Goal: Information Seeking & Learning: Check status

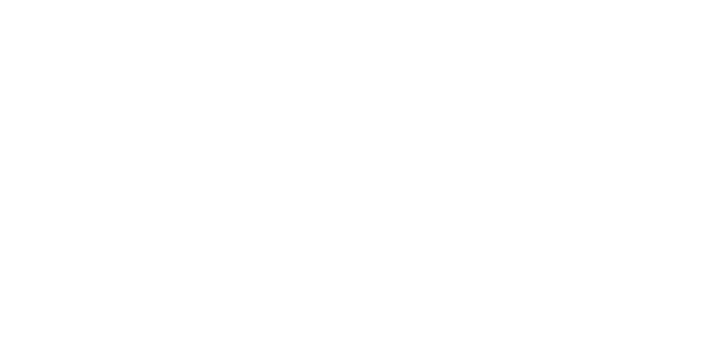
select select
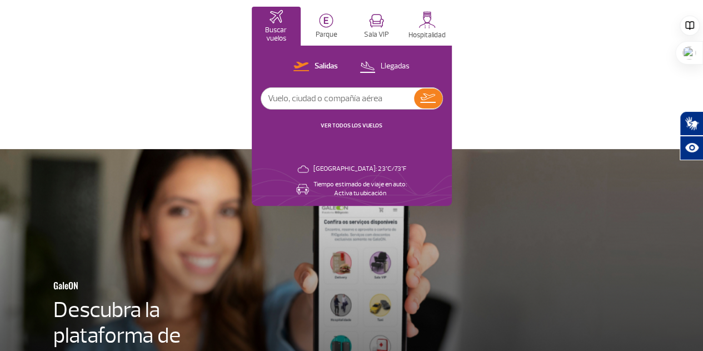
scroll to position [95, 0]
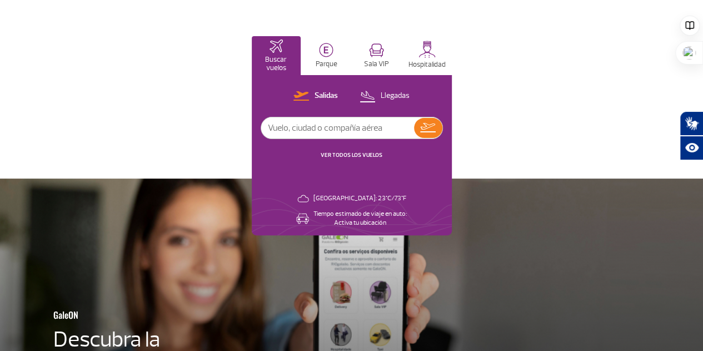
scroll to position [0, 0]
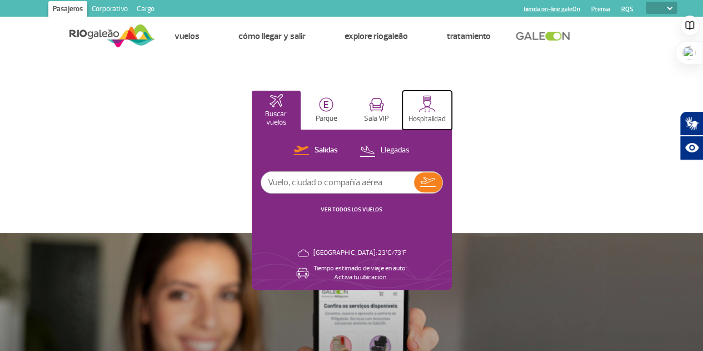
click at [436, 111] on img at bounding box center [427, 103] width 17 height 17
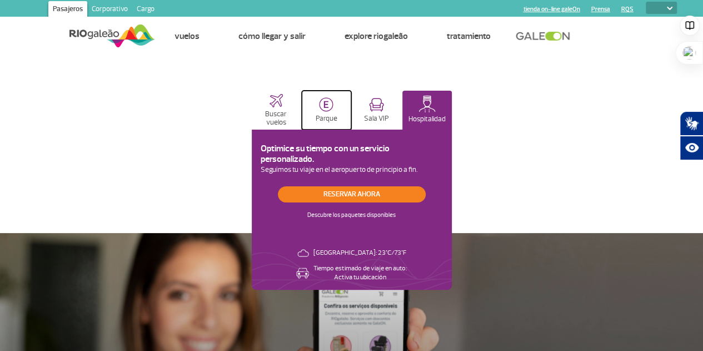
click at [334, 105] on img at bounding box center [326, 104] width 14 height 14
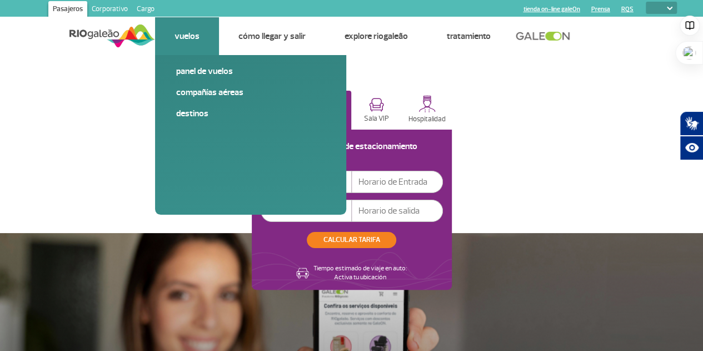
click at [185, 31] on link "Vuelos" at bounding box center [187, 36] width 25 height 11
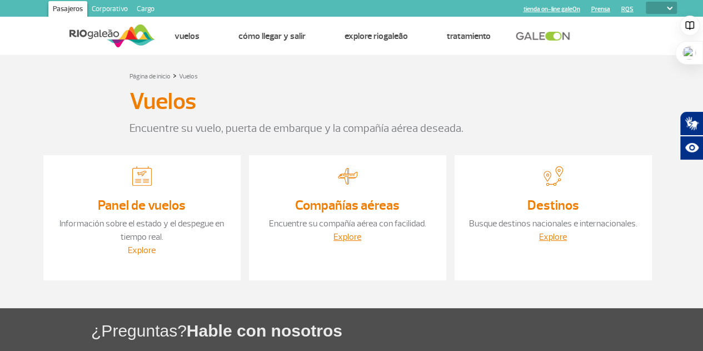
click at [140, 251] on link "Explore" at bounding box center [142, 250] width 28 height 11
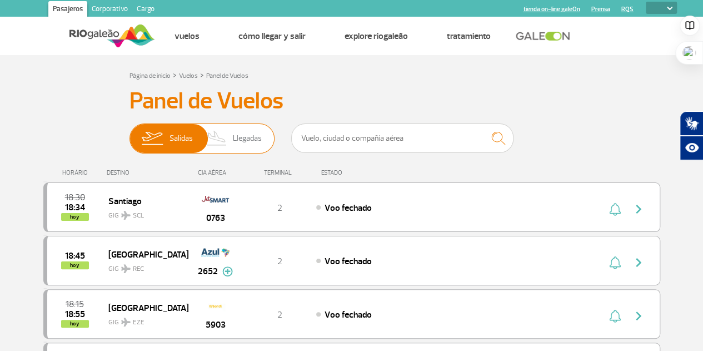
click at [238, 137] on span "Llegadas" at bounding box center [247, 138] width 29 height 29
click at [130, 133] on input "[PERSON_NAME]" at bounding box center [130, 133] width 0 height 0
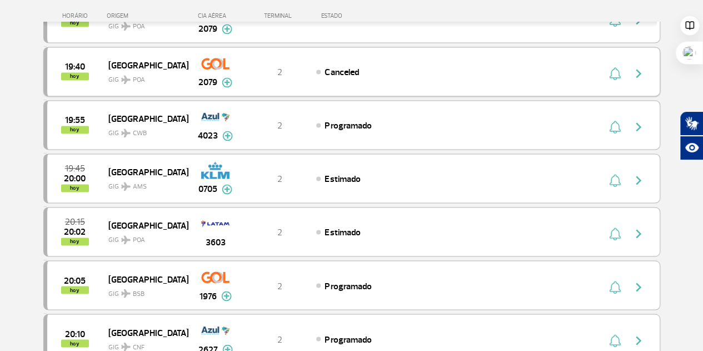
scroll to position [788, 0]
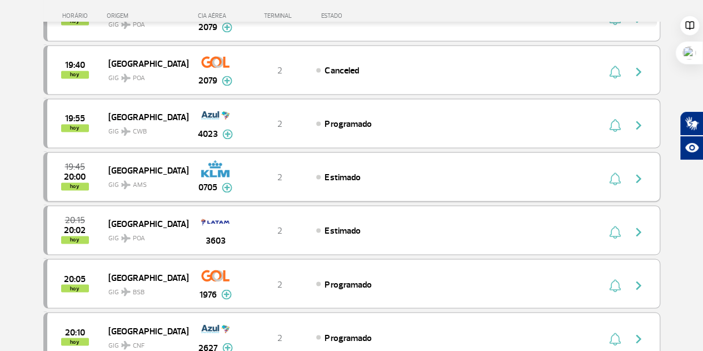
click at [142, 180] on span "AMS" at bounding box center [140, 185] width 14 height 10
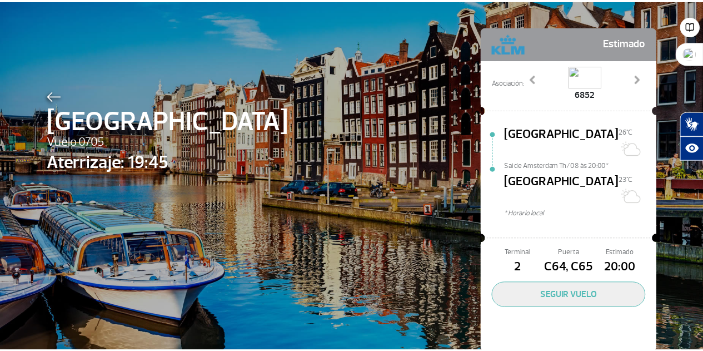
scroll to position [38, 0]
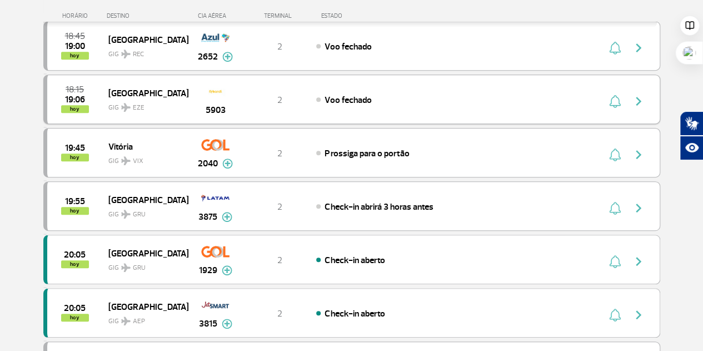
scroll to position [304, 0]
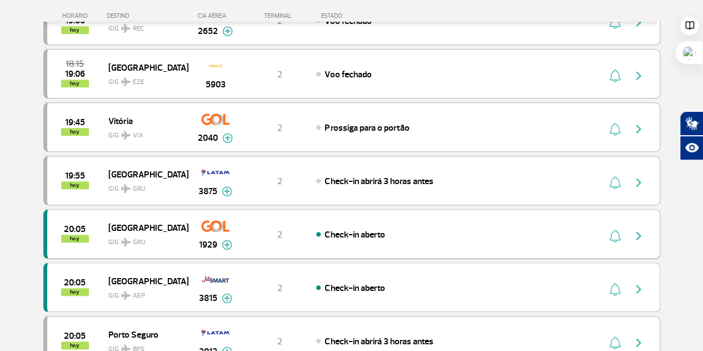
click at [121, 231] on span "GIG GRU" at bounding box center [143, 239] width 71 height 16
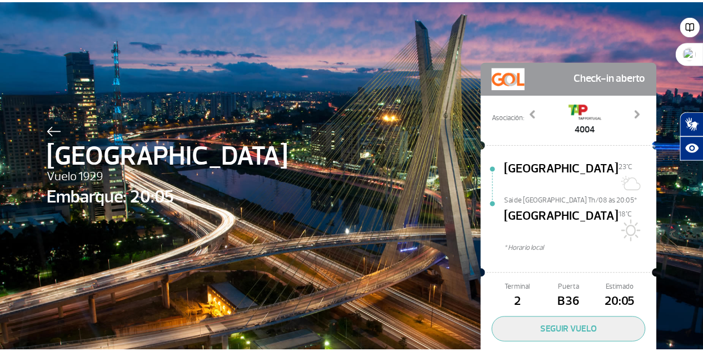
scroll to position [38, 0]
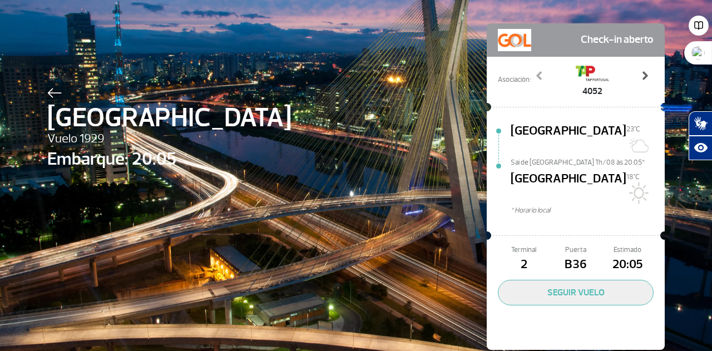
click at [642, 81] on link "Next" at bounding box center [645, 84] width 18 height 28
click at [642, 80] on span at bounding box center [644, 75] width 11 height 11
click at [536, 76] on span at bounding box center [539, 75] width 11 height 11
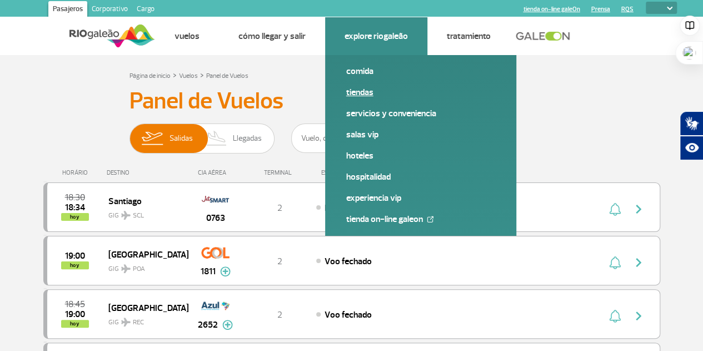
click at [364, 91] on link "Tiendas" at bounding box center [420, 92] width 149 height 12
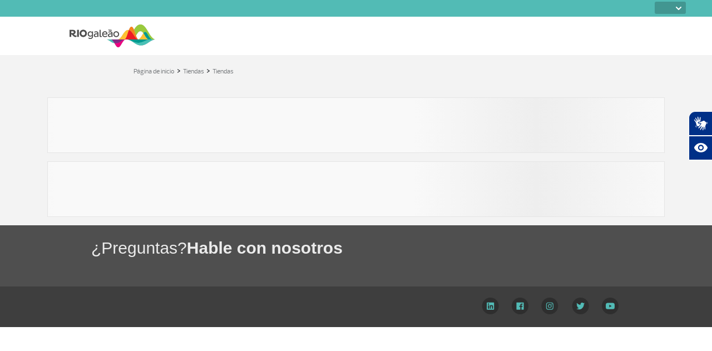
select select
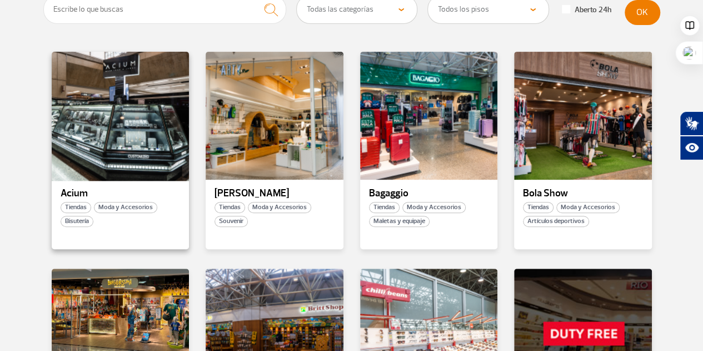
scroll to position [209, 0]
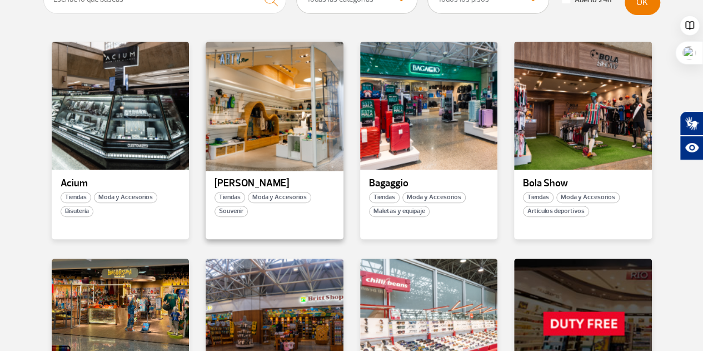
click at [277, 127] on div at bounding box center [275, 106] width 140 height 131
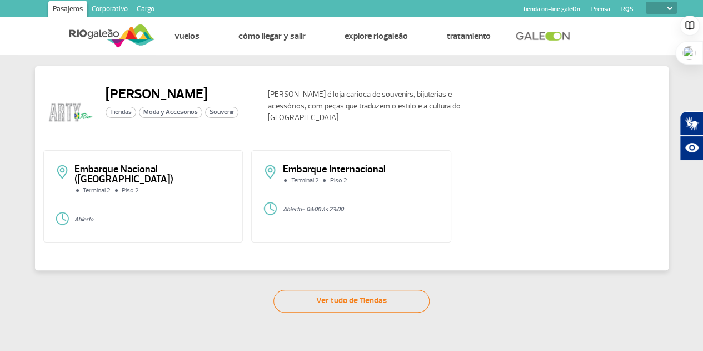
click at [305, 101] on p "Arty Rio é loja carioca de souvenirs, bijuterias e acessórios, com peças que tr…" at bounding box center [368, 105] width 200 height 35
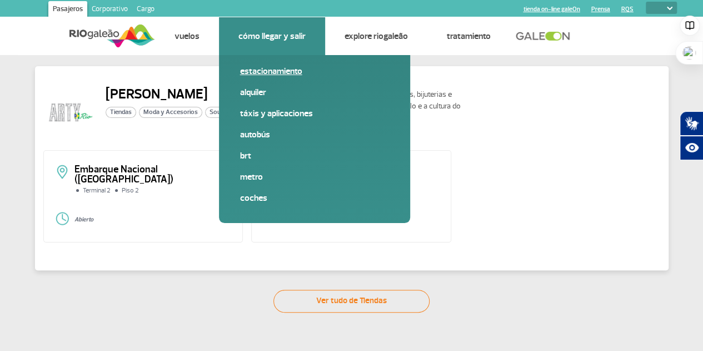
click at [261, 77] on span "Estacionamiento" at bounding box center [314, 75] width 149 height 21
click at [265, 72] on link "Estacionamiento" at bounding box center [314, 71] width 149 height 12
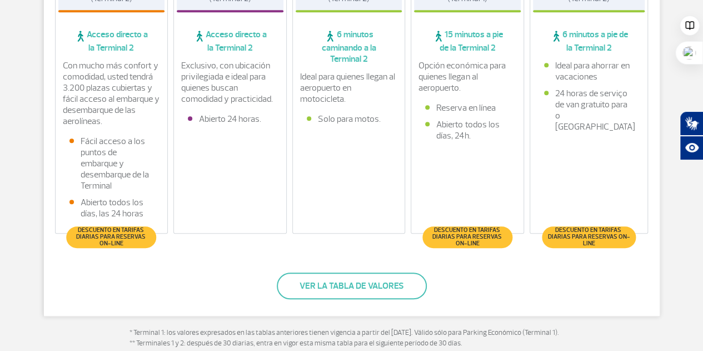
scroll to position [357, 0]
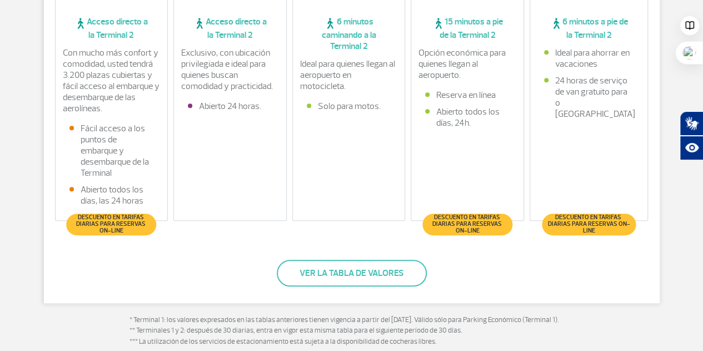
click at [108, 154] on li "Fácil acceso a los puntos de embarque y desembarque de la Terminal" at bounding box center [112, 151] width 85 height 56
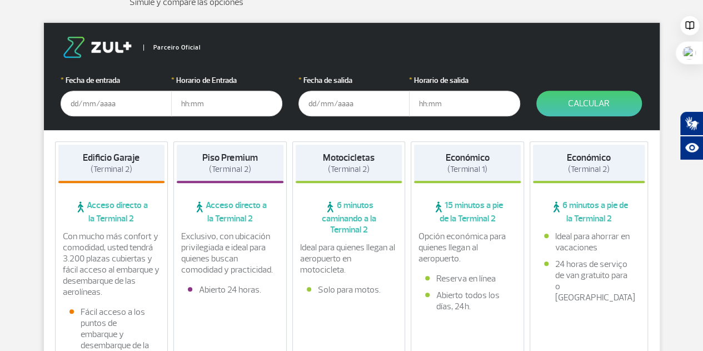
scroll to position [168, 0]
